Goal: Task Accomplishment & Management: Manage account settings

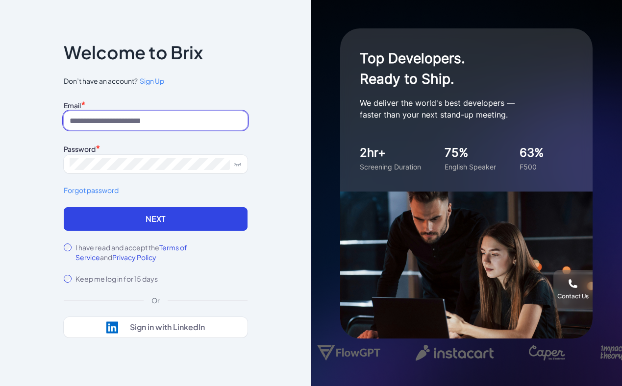
click at [135, 121] on input at bounding box center [156, 120] width 184 height 19
type input "**********"
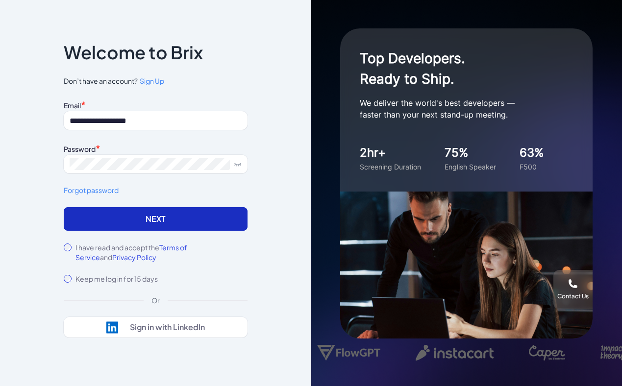
click at [151, 216] on button "Next" at bounding box center [156, 219] width 184 height 24
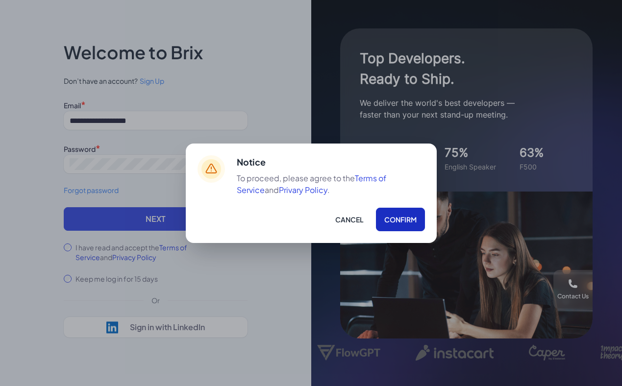
click at [395, 222] on button "Confirm" at bounding box center [400, 220] width 49 height 24
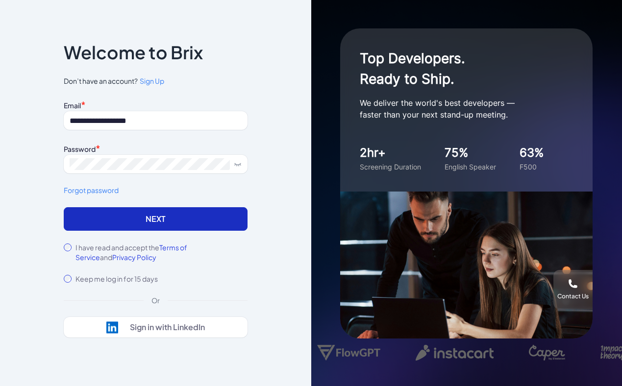
click at [169, 212] on button "Next" at bounding box center [156, 219] width 184 height 24
click at [169, 221] on button "Next" at bounding box center [156, 219] width 184 height 24
click at [161, 218] on button "Next" at bounding box center [156, 219] width 184 height 24
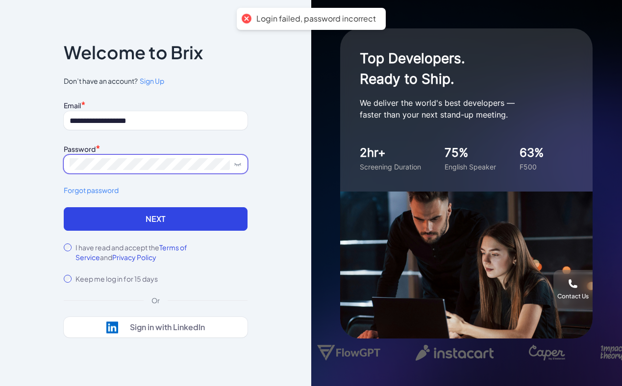
click at [158, 157] on span at bounding box center [156, 164] width 184 height 19
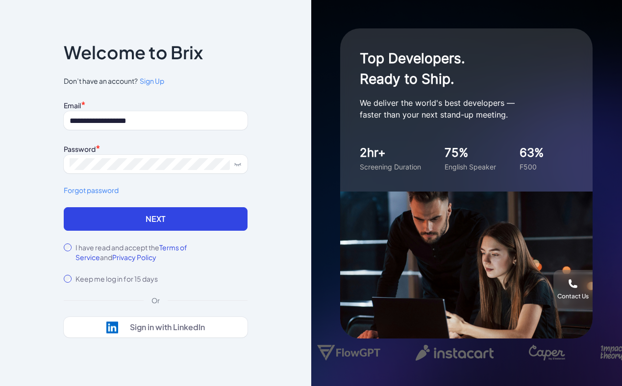
click at [151, 78] on span "Sign Up" at bounding box center [152, 80] width 25 height 9
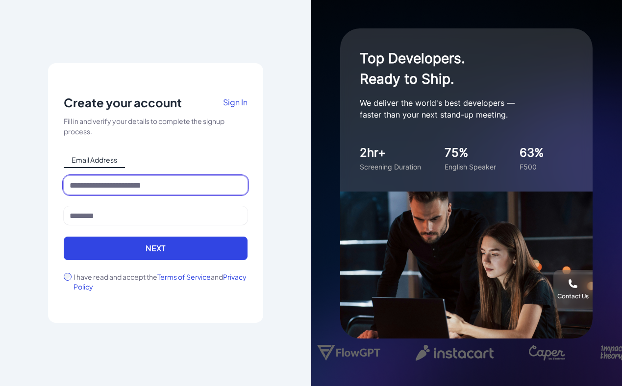
click at [116, 180] on input at bounding box center [156, 185] width 184 height 19
type input "**********"
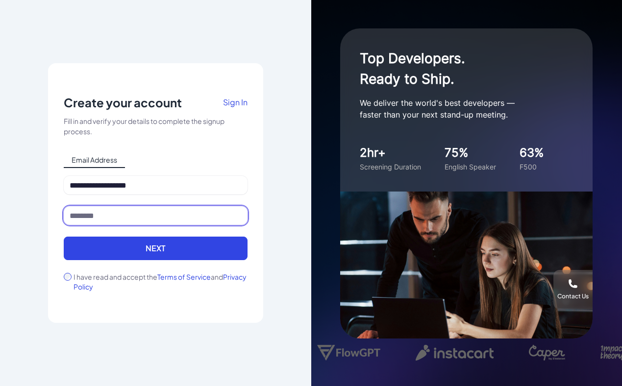
click at [127, 218] on input at bounding box center [156, 215] width 184 height 19
click at [111, 212] on input at bounding box center [156, 215] width 184 height 19
type input "*"
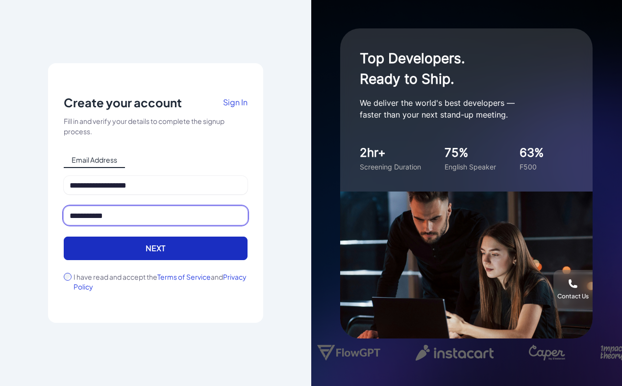
type input "**********"
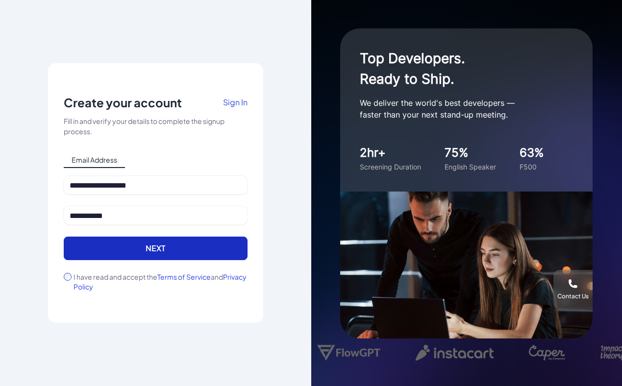
click at [131, 256] on button "Next" at bounding box center [156, 249] width 184 height 24
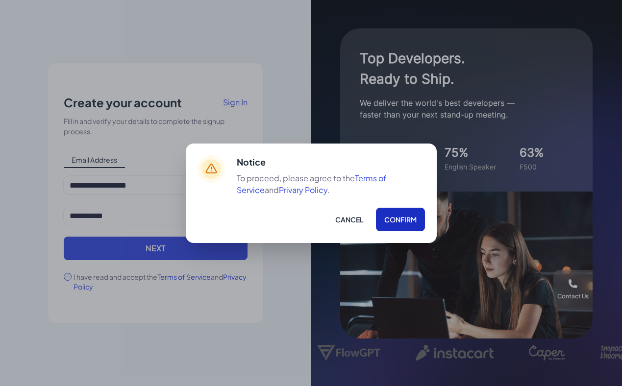
click at [387, 216] on button "Confirm" at bounding box center [400, 220] width 49 height 24
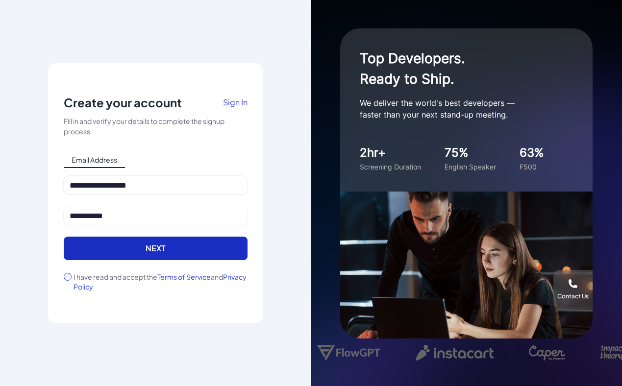
click at [130, 256] on button "Next" at bounding box center [156, 249] width 184 height 24
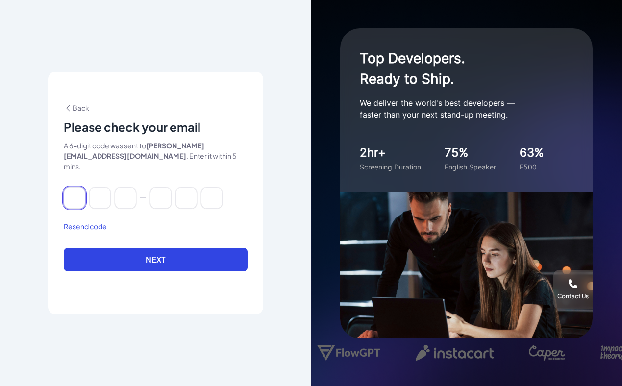
click at [78, 192] on input at bounding box center [75, 198] width 22 height 22
type input "*"
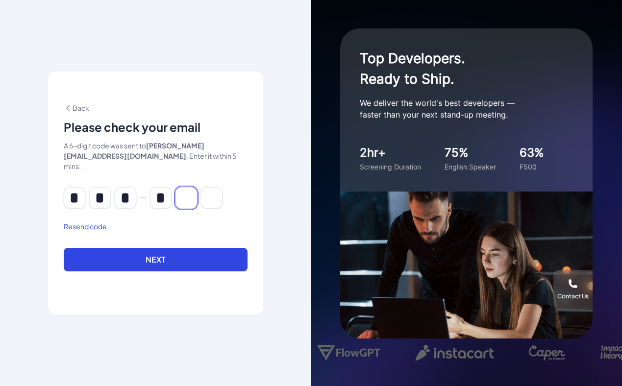
type input "*"
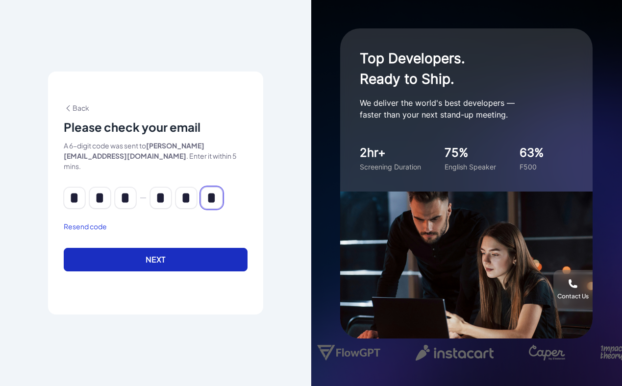
type input "*"
click at [118, 250] on button "Next" at bounding box center [156, 260] width 184 height 24
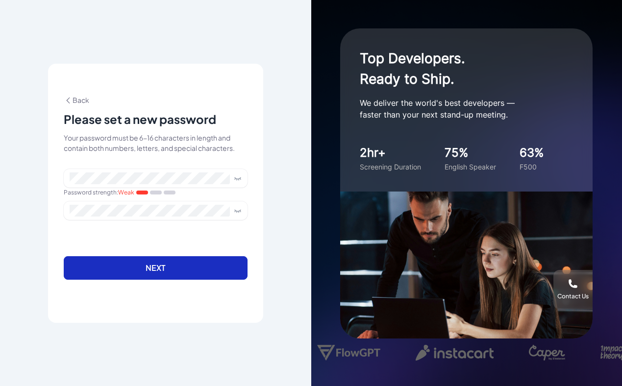
click at [164, 268] on button "Next" at bounding box center [156, 268] width 184 height 24
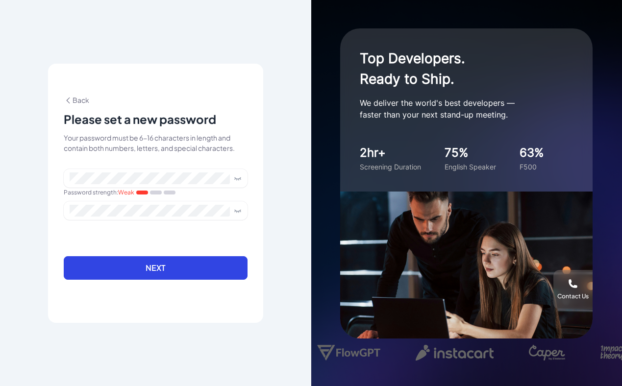
click at [78, 104] on div "Back" at bounding box center [156, 100] width 184 height 10
click at [74, 99] on span "Back" at bounding box center [76, 100] width 25 height 9
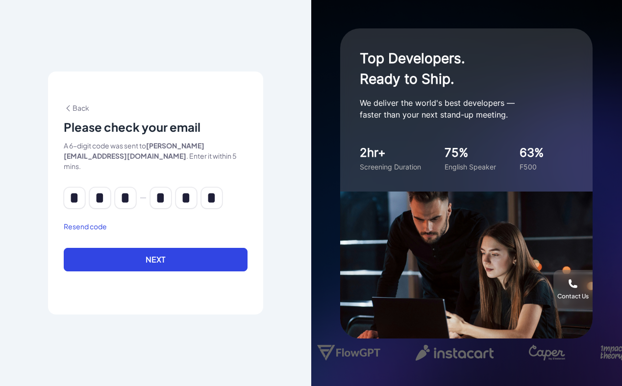
click at [82, 112] on span "Back" at bounding box center [76, 107] width 25 height 9
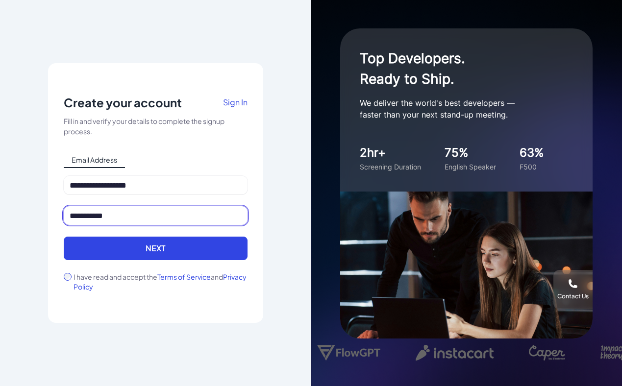
click at [130, 220] on input "**********" at bounding box center [156, 215] width 184 height 19
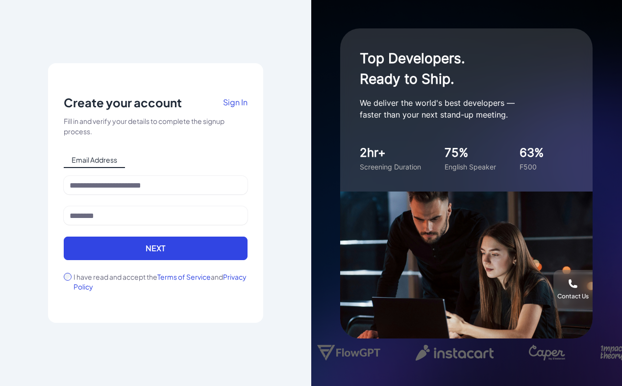
click at [238, 102] on span "Sign In" at bounding box center [235, 102] width 25 height 10
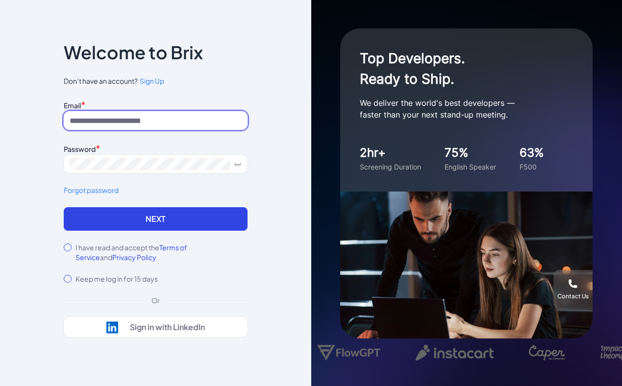
click at [122, 120] on input at bounding box center [156, 120] width 184 height 19
type input "**********"
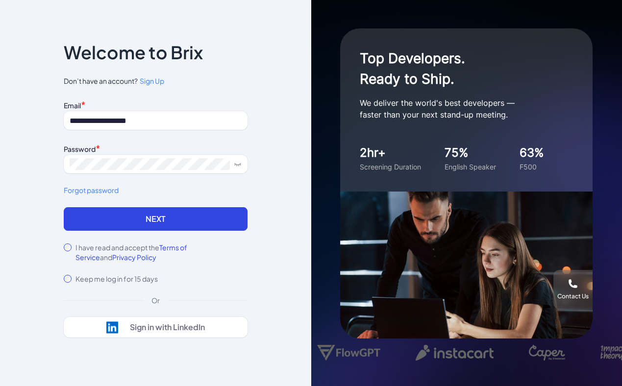
click at [100, 191] on link "Forgot password" at bounding box center [156, 190] width 184 height 10
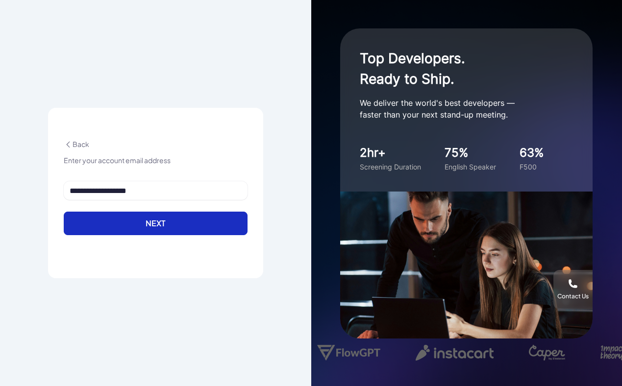
click at [168, 218] on button "Next" at bounding box center [156, 224] width 184 height 24
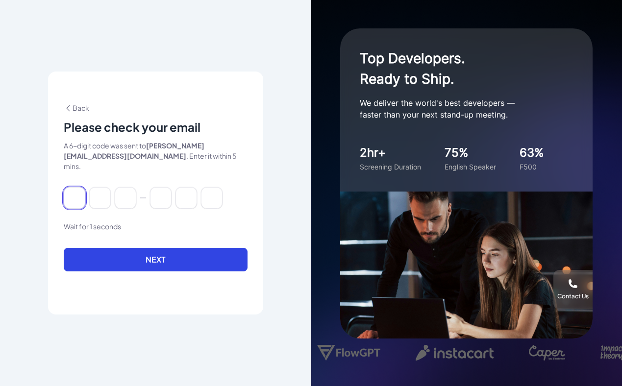
click at [81, 193] on input at bounding box center [75, 198] width 22 height 22
type input "*"
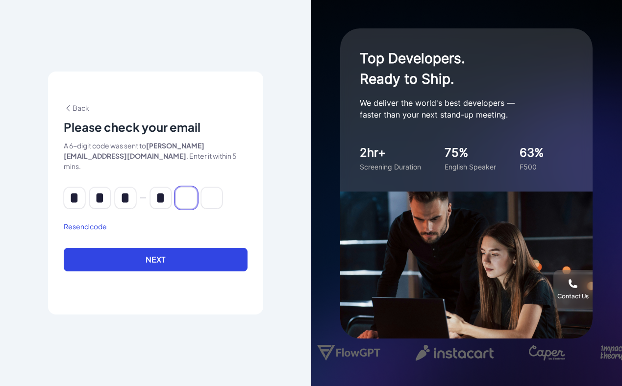
type input "*"
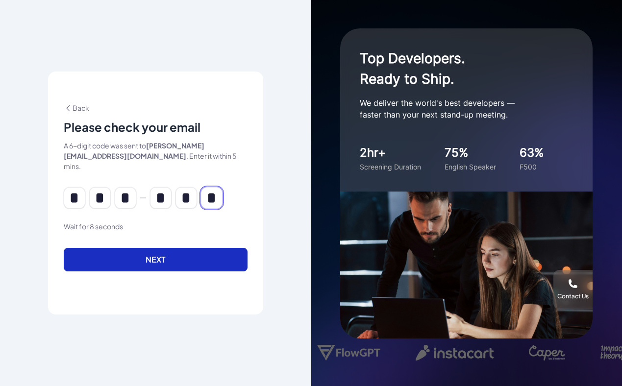
type input "*"
click at [132, 257] on button "Next" at bounding box center [156, 260] width 184 height 24
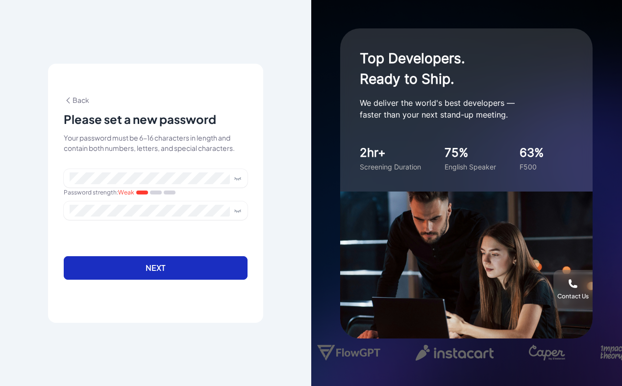
click at [141, 275] on button "Next" at bounding box center [156, 268] width 184 height 24
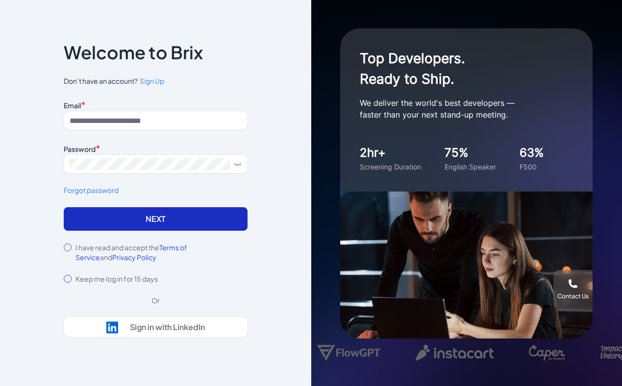
click at [117, 226] on button "Next" at bounding box center [156, 219] width 184 height 24
